Goal: Task Accomplishment & Management: Manage account settings

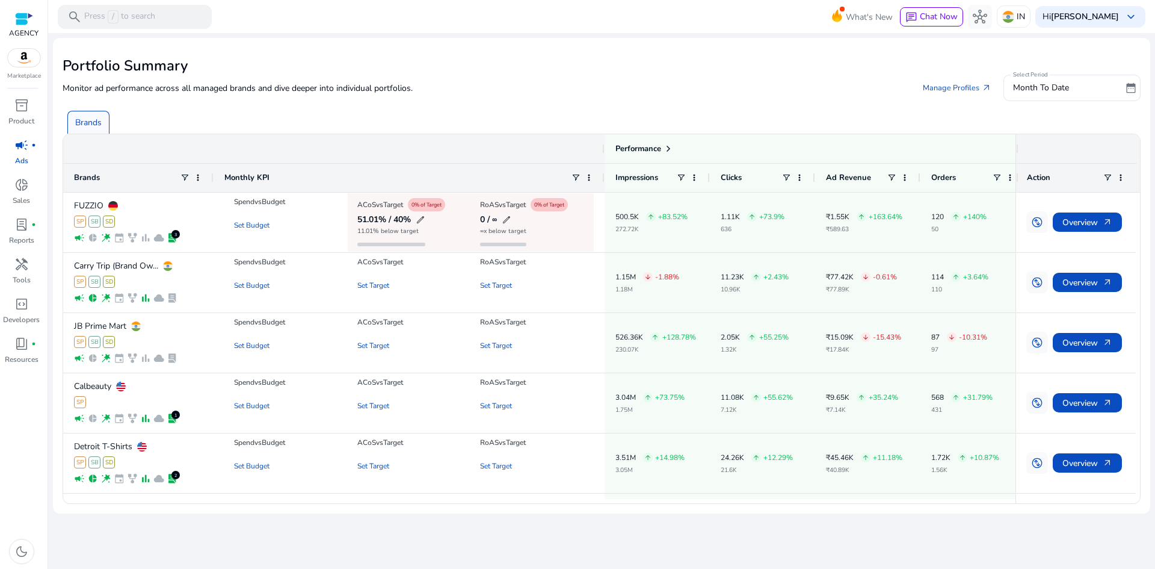
click at [17, 145] on span "campaign" at bounding box center [21, 145] width 14 height 14
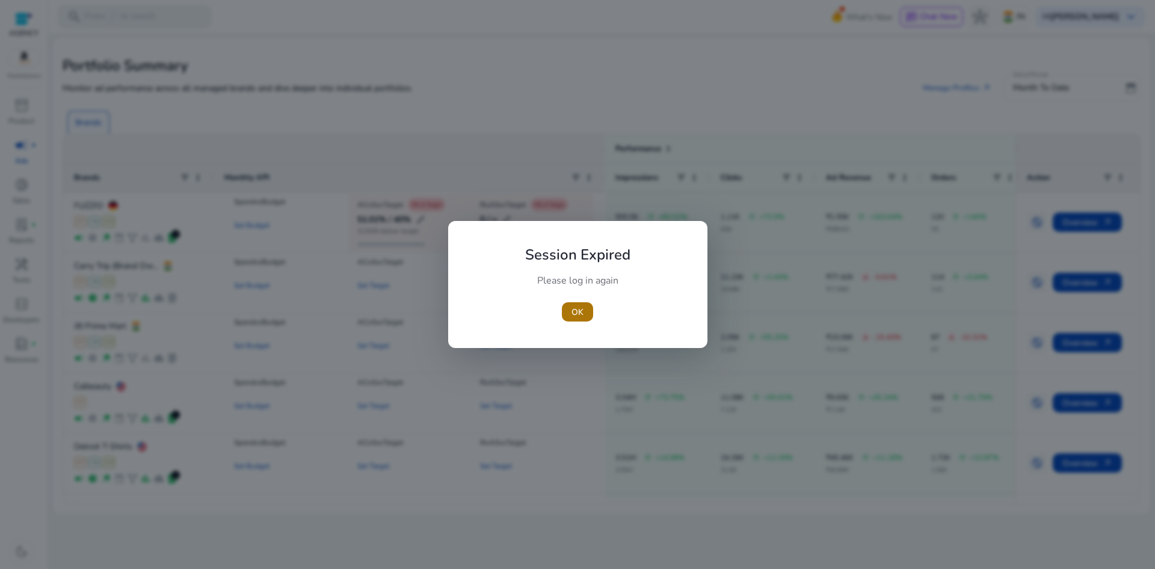
click at [575, 313] on span "OK" at bounding box center [578, 312] width 12 height 13
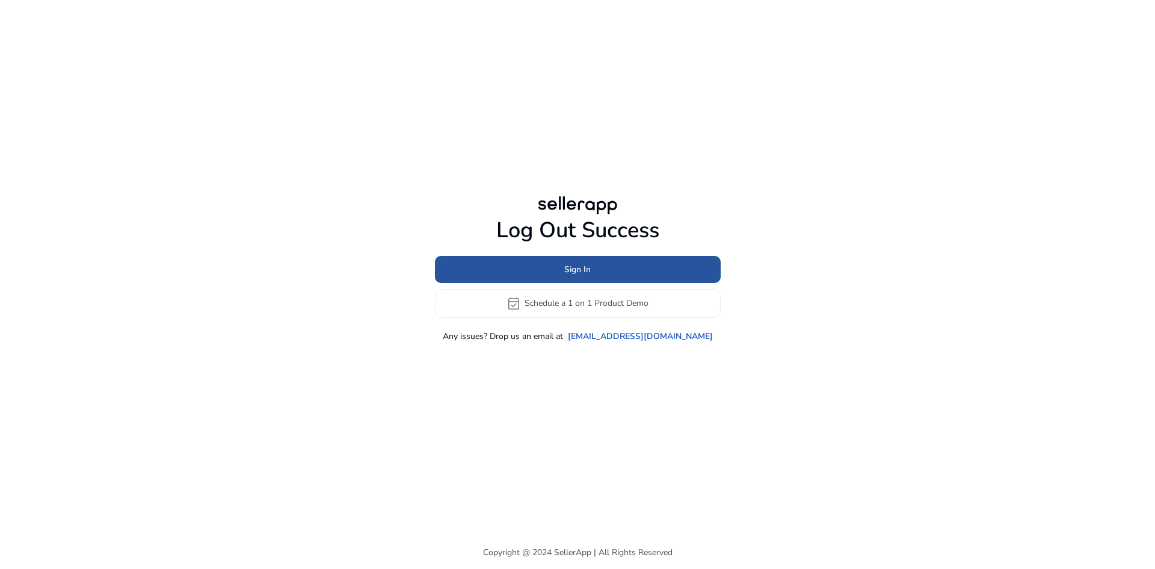
click at [572, 269] on span "Sign In" at bounding box center [577, 269] width 26 height 13
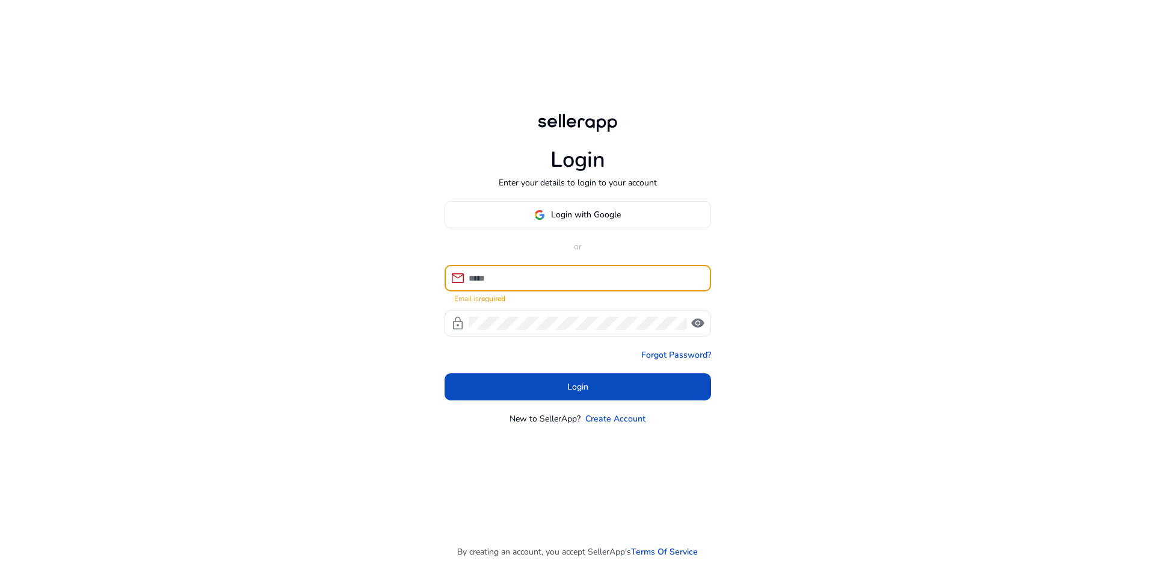
type input "**********"
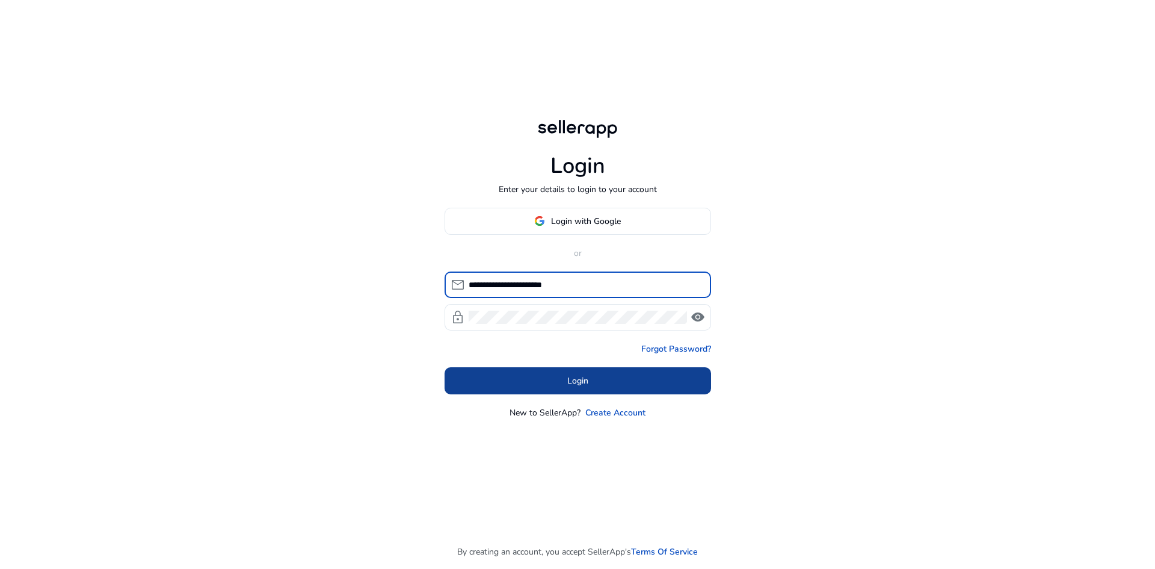
click at [563, 374] on span at bounding box center [578, 380] width 267 height 29
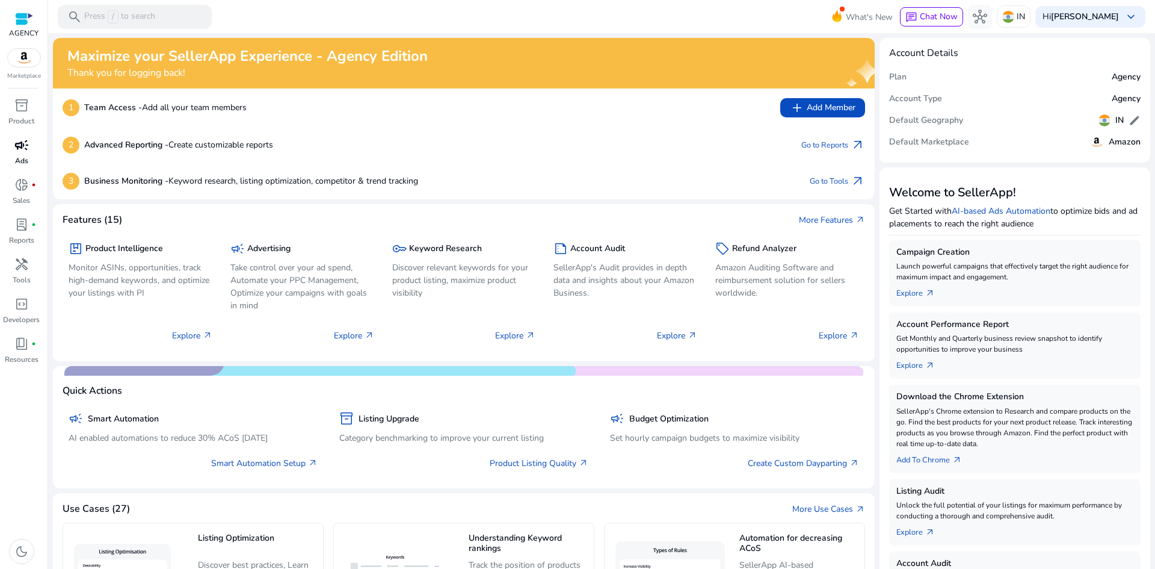
click at [22, 150] on span "campaign" at bounding box center [21, 145] width 14 height 14
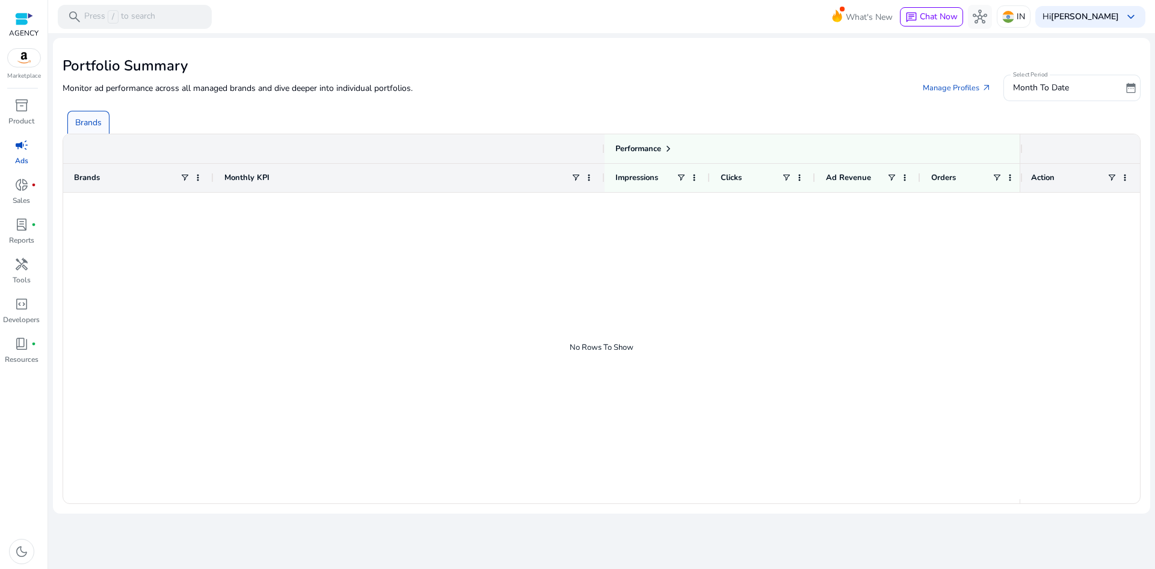
click at [22, 23] on div at bounding box center [24, 19] width 18 height 14
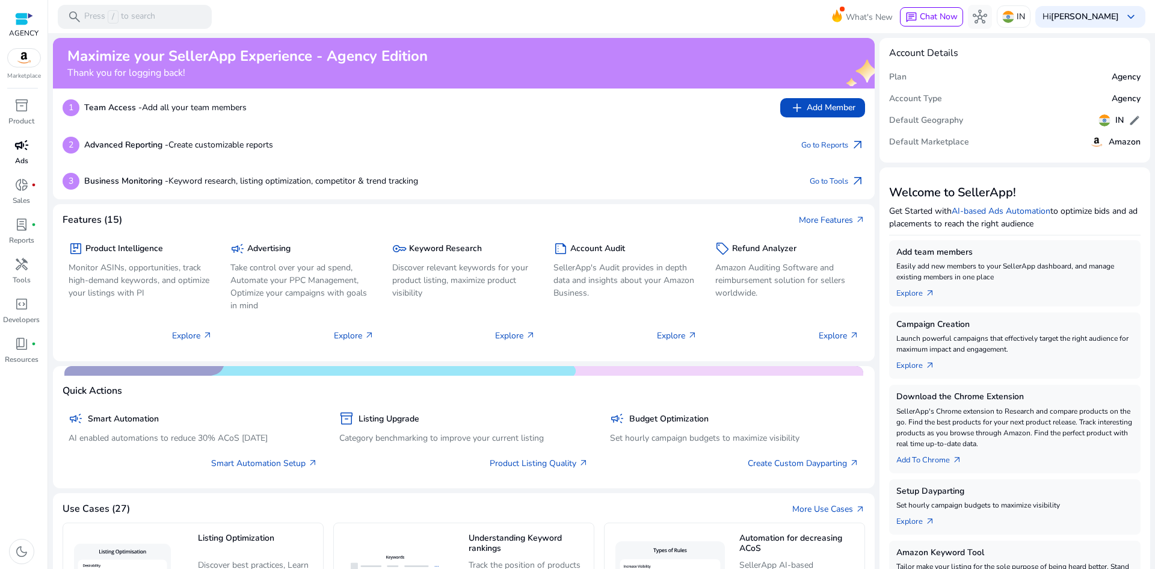
click at [16, 147] on span "campaign" at bounding box center [21, 145] width 14 height 14
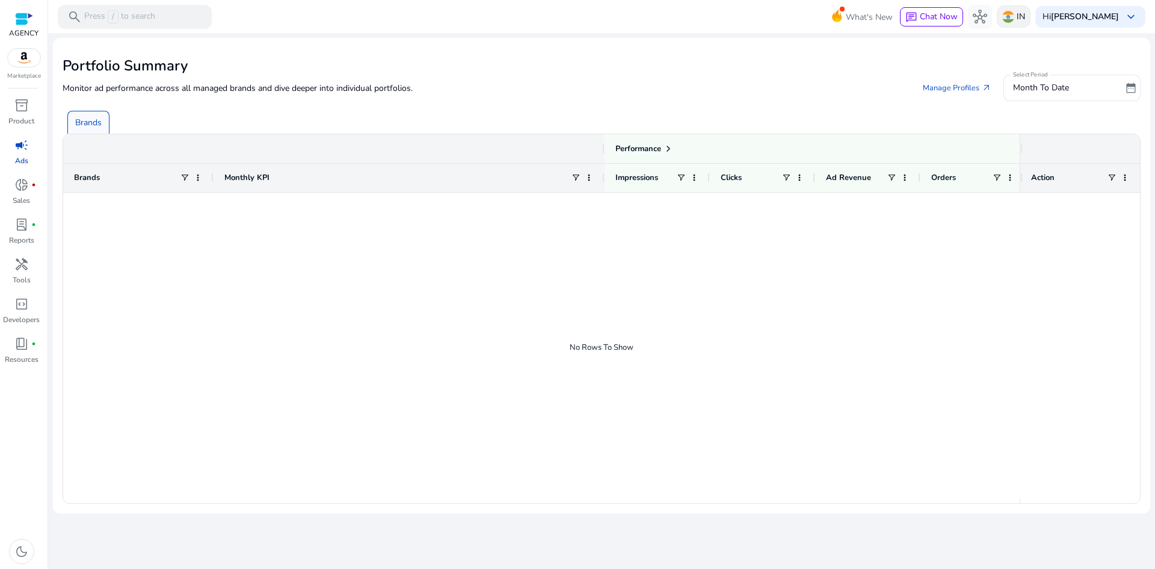
click at [1014, 17] on img at bounding box center [1008, 17] width 12 height 12
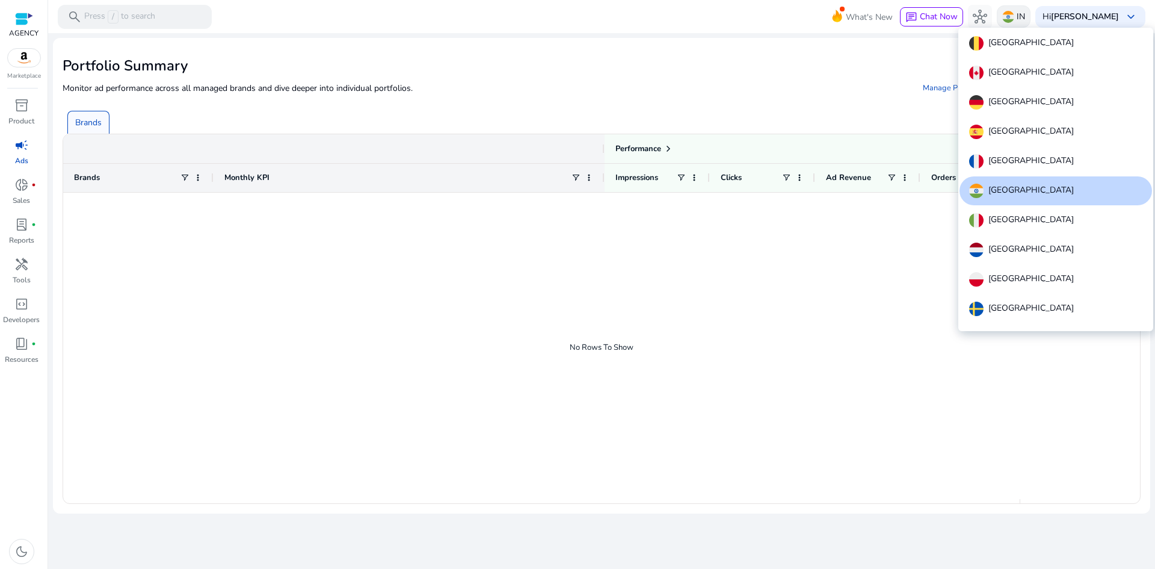
scroll to position [74, 0]
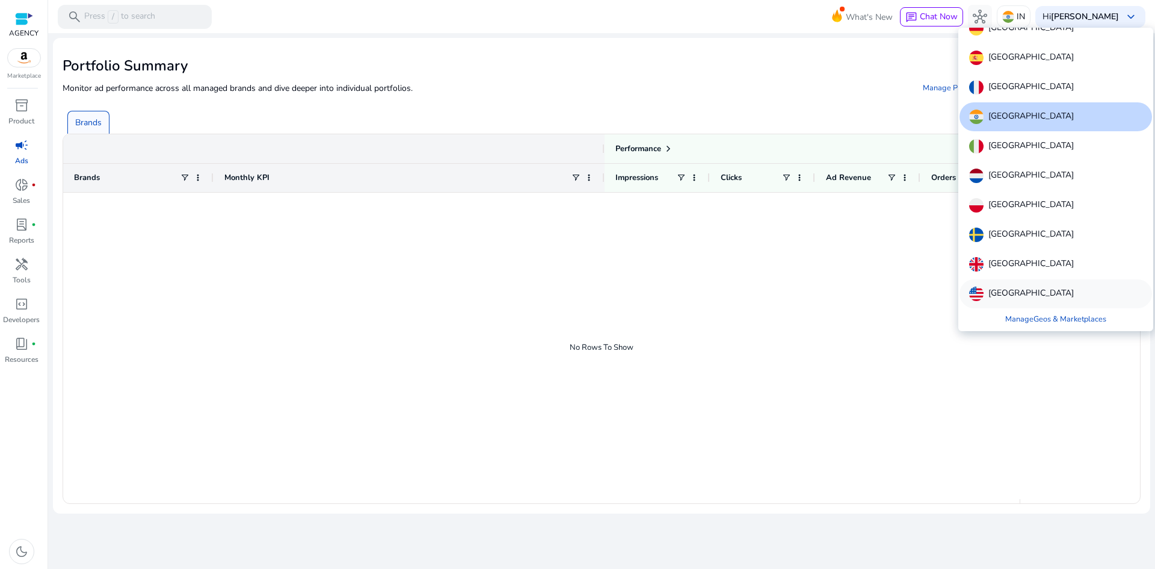
click at [1034, 297] on p "[GEOGRAPHIC_DATA]" at bounding box center [1031, 293] width 85 height 14
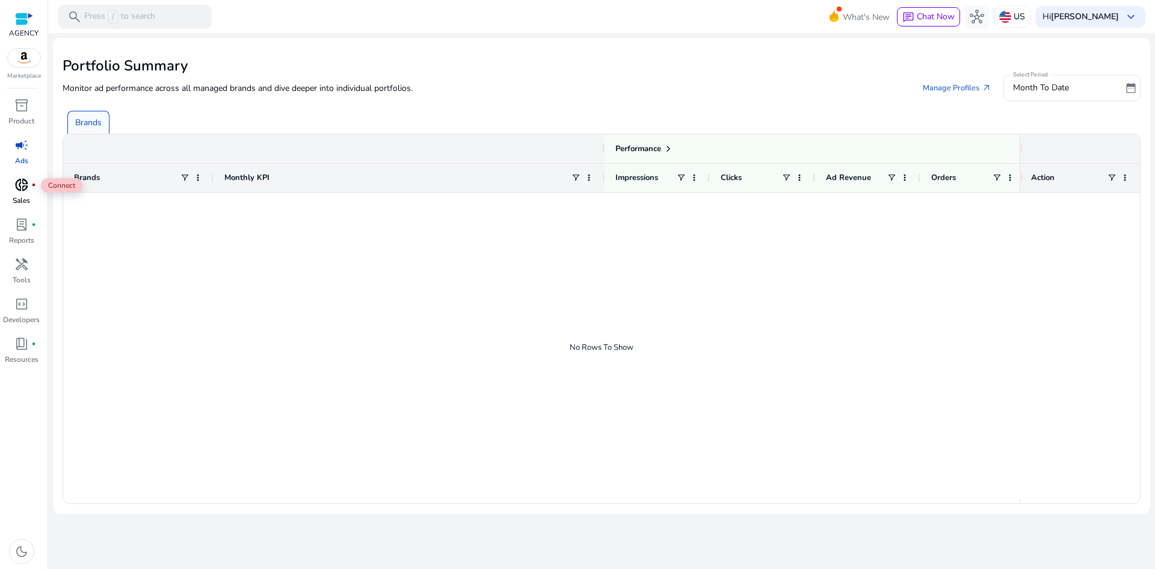
click at [26, 188] on span "donut_small" at bounding box center [21, 184] width 14 height 14
click at [22, 183] on span "donut_small" at bounding box center [21, 184] width 14 height 14
click at [26, 149] on span "campaign" at bounding box center [21, 145] width 14 height 14
